Goal: Task Accomplishment & Management: Manage account settings

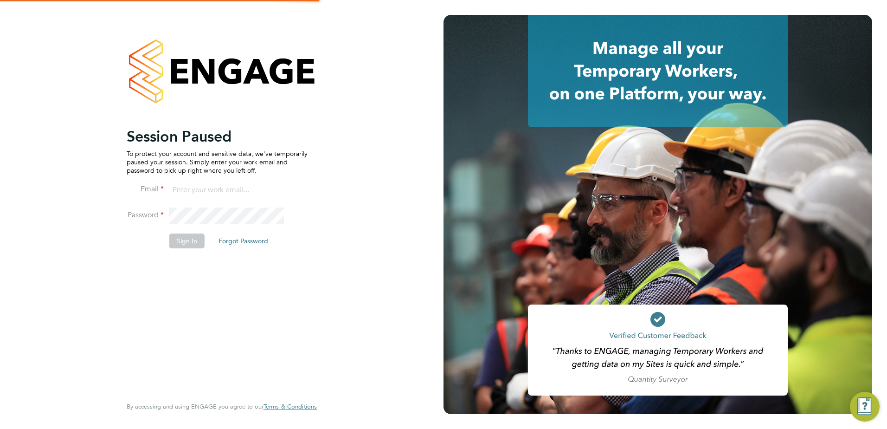
type input "[EMAIL_ADDRESS][DOMAIN_NAME]"
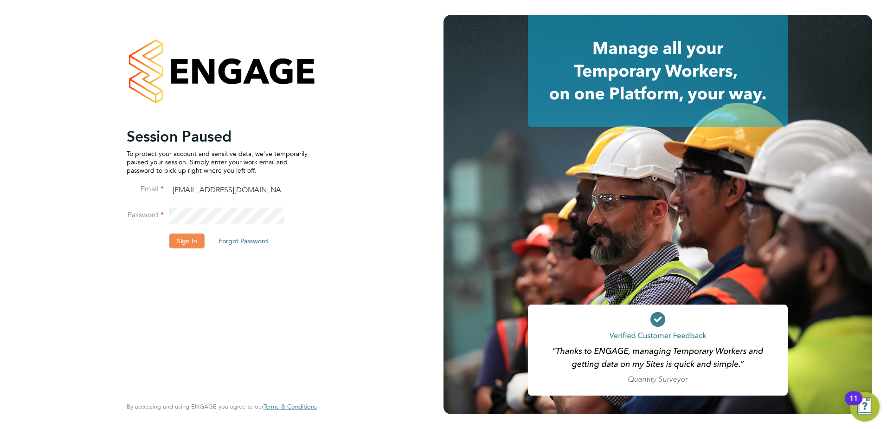
click at [179, 238] on button "Sign In" at bounding box center [186, 240] width 35 height 15
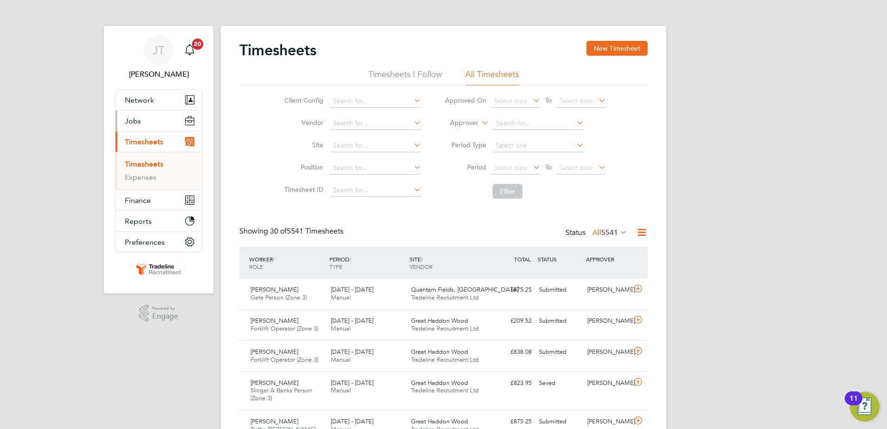
click at [135, 120] on span "Jobs" at bounding box center [133, 120] width 16 height 9
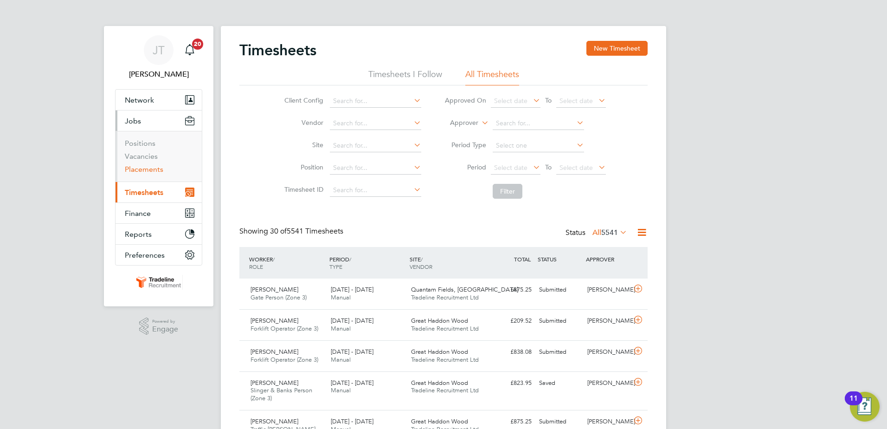
click at [150, 168] on link "Placements" at bounding box center [144, 169] width 39 height 9
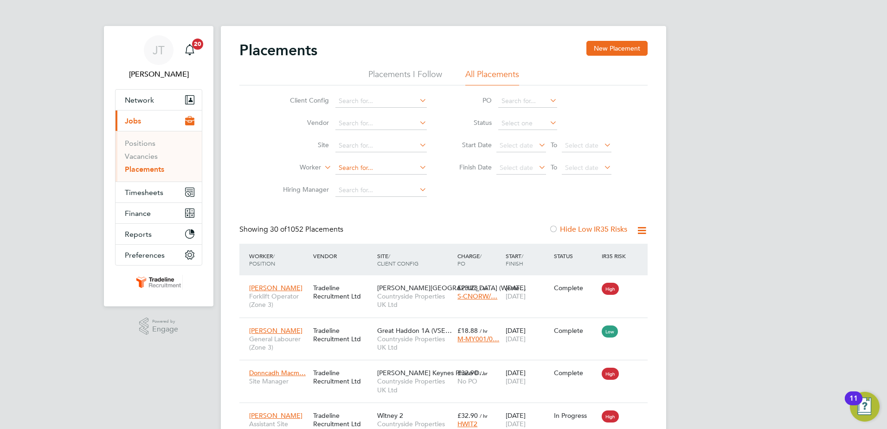
click at [371, 167] on input at bounding box center [380, 167] width 91 height 13
click at [383, 175] on li "Las sana Coly" at bounding box center [381, 180] width 92 height 13
type input "[PERSON_NAME]"
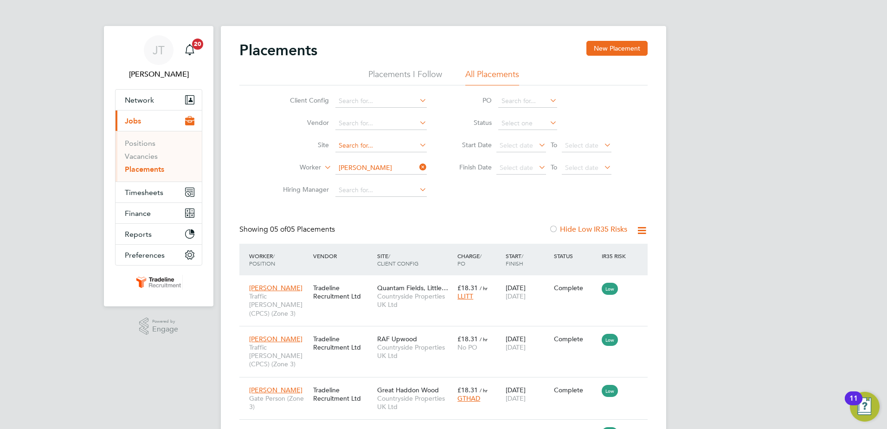
click at [391, 143] on input at bounding box center [380, 145] width 91 height 13
click at [400, 202] on li "Great Hadd on Wood" at bounding box center [381, 208] width 92 height 13
type input "Great Haddon Wood"
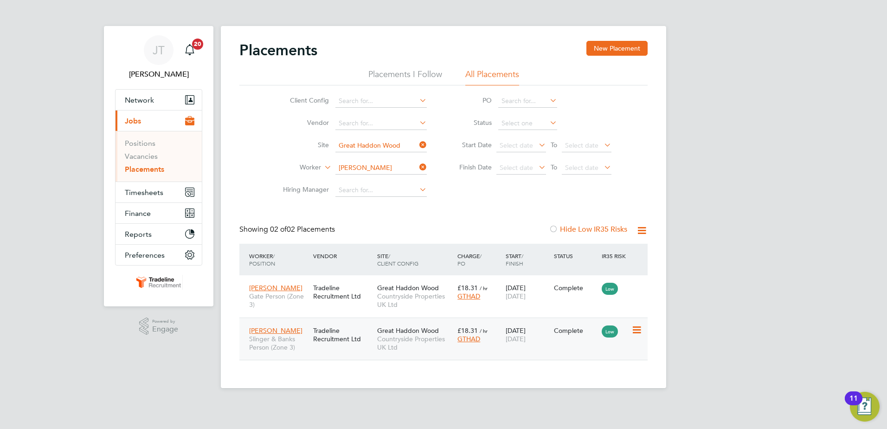
click at [636, 329] on icon at bounding box center [636, 329] width 9 height 11
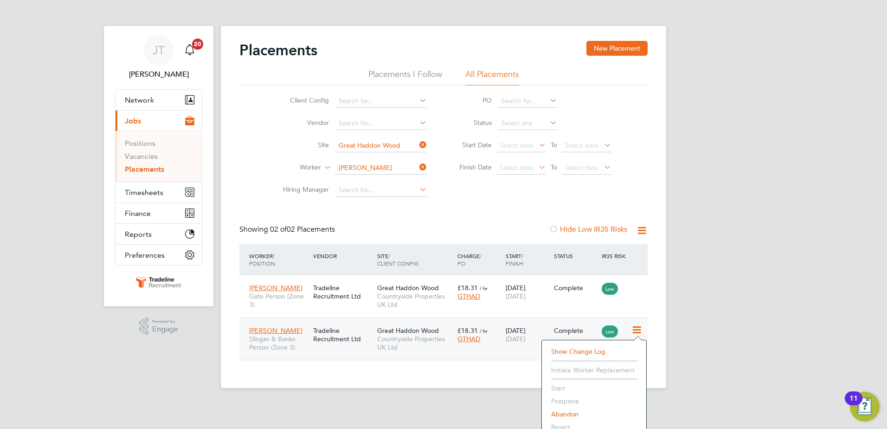
click at [497, 332] on div "£18.31 / hr GTHAD" at bounding box center [479, 335] width 48 height 26
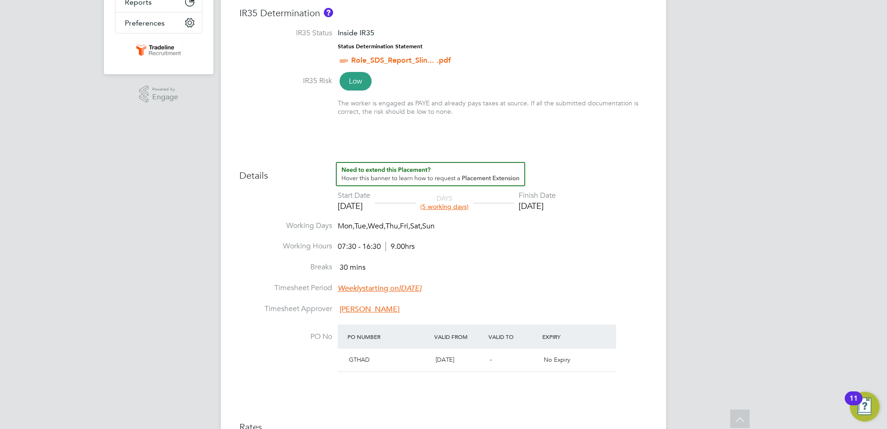
scroll to position [125, 0]
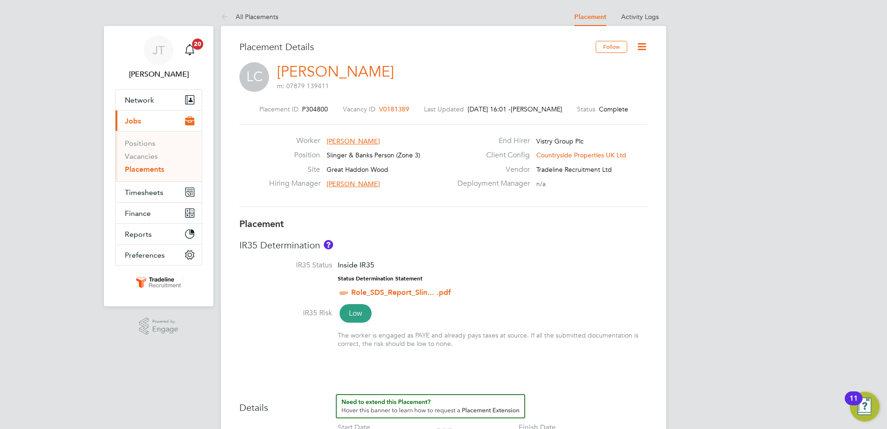
click at [641, 46] on icon at bounding box center [642, 47] width 12 height 12
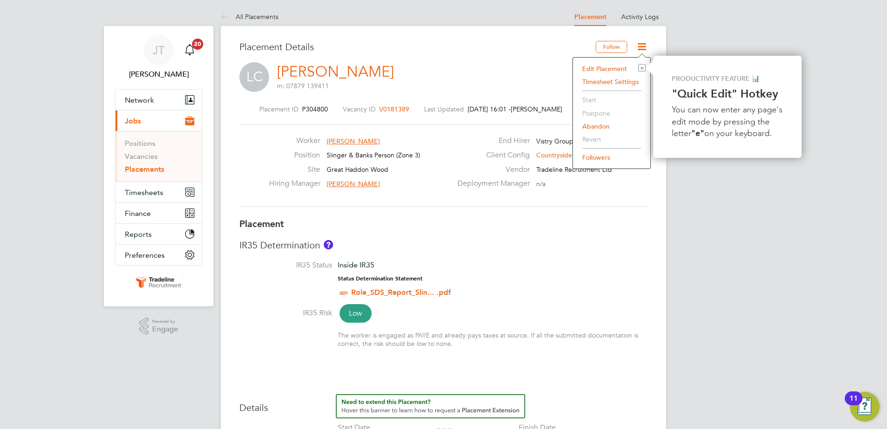
click at [611, 67] on li "Edit Placement e" at bounding box center [612, 68] width 68 height 13
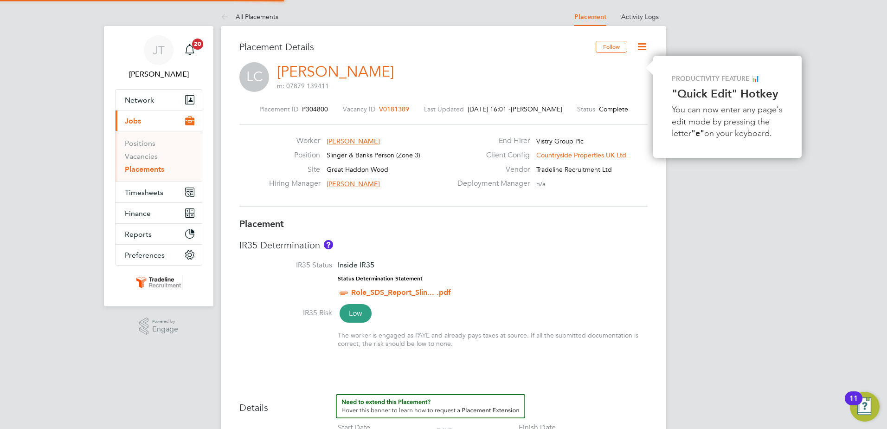
type input "[PERSON_NAME]"
type input "[DATE]"
type input "07:30"
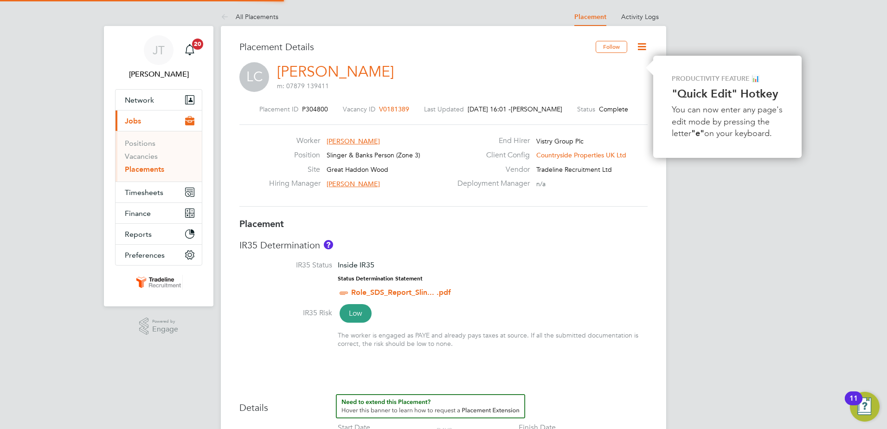
type input "16:30"
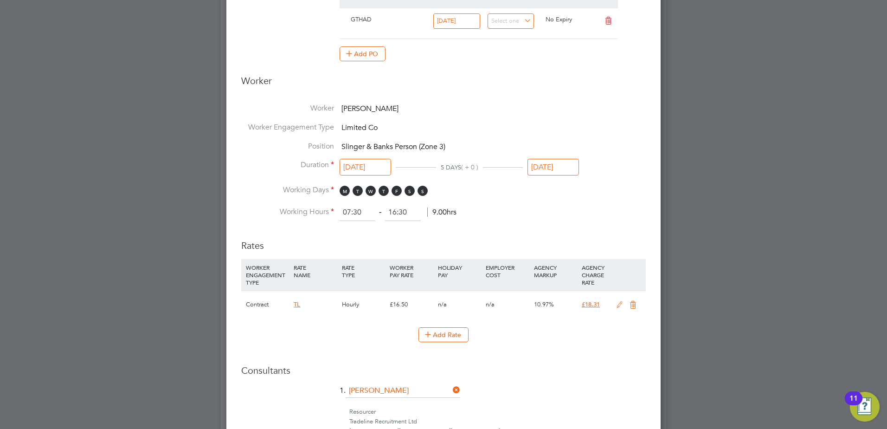
click at [619, 303] on icon at bounding box center [620, 304] width 12 height 7
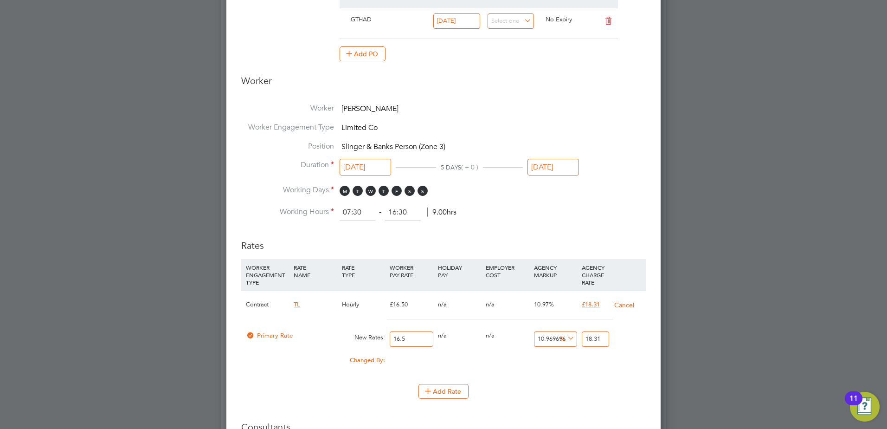
drag, startPoint x: 603, startPoint y: 336, endPoint x: 563, endPoint y: 328, distance: 40.7
click at [571, 336] on div "Primary Rate New Rates: 16.5 0 n/a 0 n/a 10.969696969696969 0 % 18.31" at bounding box center [443, 339] width 405 height 25
type input "-93.93939393939394"
type input "1"
type input "15.151515151515152"
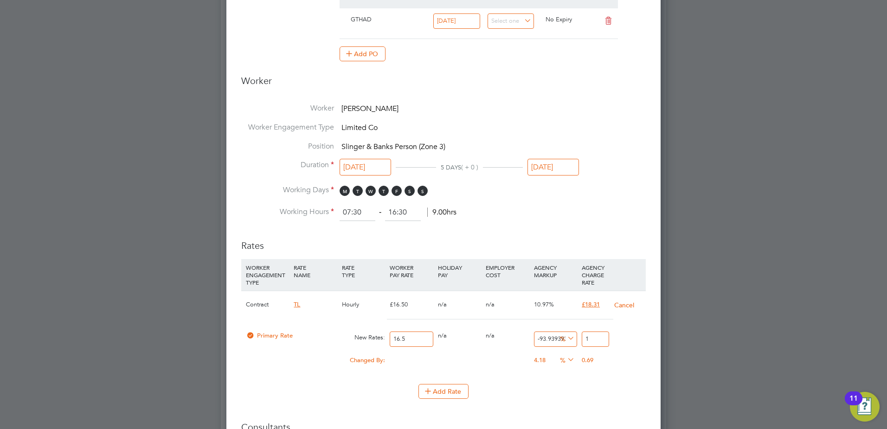
type input "19"
type input "17.575757575757574"
type input "19.4"
type input "17.87878787878788"
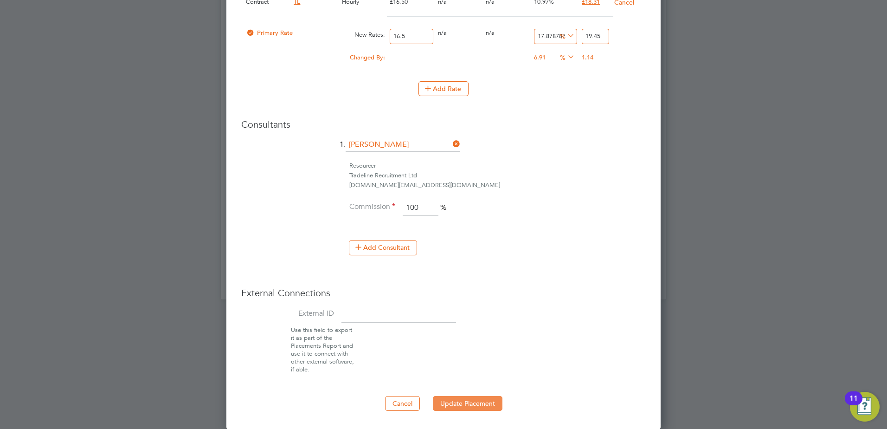
type input "19.45"
click at [453, 401] on button "Update Placement" at bounding box center [468, 403] width 70 height 15
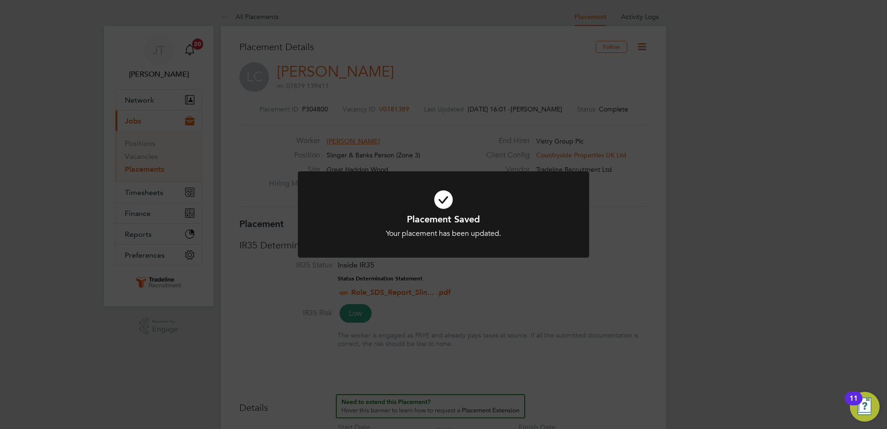
drag, startPoint x: 540, startPoint y: 315, endPoint x: 541, endPoint y: 309, distance: 5.6
click at [541, 315] on div "Placement Saved Your placement has been updated. Cancel Okay" at bounding box center [443, 214] width 887 height 429
